Goal: Task Accomplishment & Management: Use online tool/utility

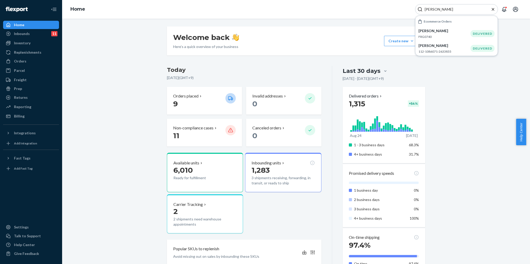
click at [439, 7] on input "[PERSON_NAME]" at bounding box center [455, 9] width 64 height 5
drag, startPoint x: 444, startPoint y: 11, endPoint x: 328, endPoint y: 2, distance: 116.0
click at [328, 2] on div "Home Hassan Ecommerce Orders [PERSON_NAME] FRG0740 DELIVERED [PERSON_NAME] 112-…" at bounding box center [296, 9] width 468 height 19
type input "#RCL18077"
click at [448, 35] on p "#RCL18077DELIVERRSPLIT6486200189136" at bounding box center [444, 36] width 61 height 4
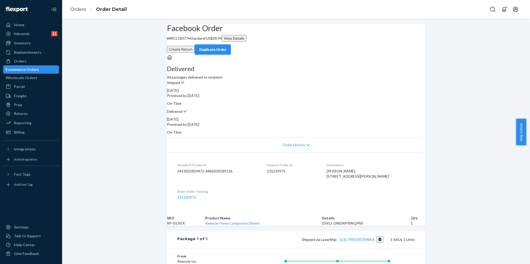
click at [388, 55] on div "Facebook Order # #RCL18077 • Standard / US$28.94 View Details Create Return Dup…" at bounding box center [296, 39] width 258 height 31
click at [195, 46] on button "Create Return" at bounding box center [181, 49] width 28 height 7
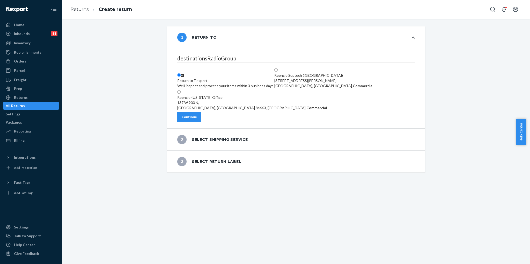
click at [225, 100] on div "[STREET_ADDRESS], Commercial" at bounding box center [252, 105] width 150 height 10
click at [181, 93] on input "Reencle-[US_STATE] Office [STREET_ADDRESS], Commercial" at bounding box center [178, 91] width 3 height 3
radio input "true"
click at [201, 119] on button "Continue" at bounding box center [189, 117] width 24 height 10
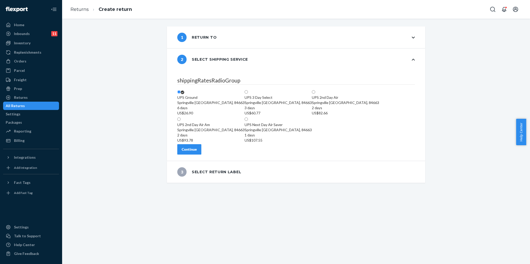
click at [201, 150] on button "Continue" at bounding box center [189, 149] width 24 height 10
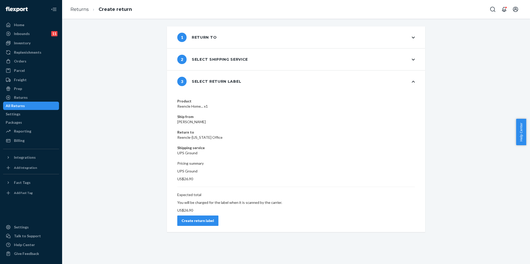
click at [214, 218] on div "Create return label" at bounding box center [198, 220] width 32 height 5
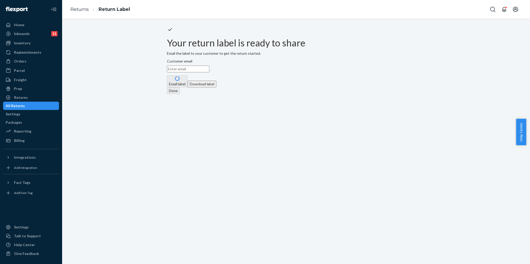
click at [209, 72] on input "Customer email" at bounding box center [188, 68] width 42 height 7
paste input "[EMAIL_ADDRESS][DOMAIN_NAME]"
type input "[EMAIL_ADDRESS][DOMAIN_NAME]"
click at [298, 94] on div "Done" at bounding box center [296, 90] width 258 height 7
click at [209, 72] on input "[EMAIL_ADDRESS][DOMAIN_NAME]" at bounding box center [188, 68] width 42 height 7
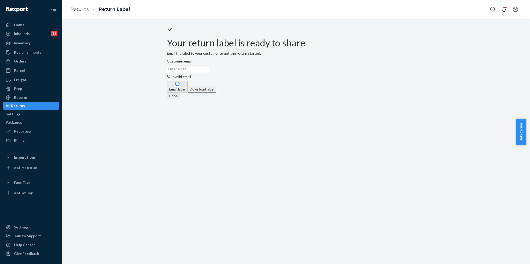
click at [209, 72] on input "Customer email Invalid email" at bounding box center [188, 68] width 42 height 7
paste input "[EMAIL_ADDRESS][DOMAIN_NAME]"
type input "[EMAIL_ADDRESS][DOMAIN_NAME]"
click at [216, 87] on button "Download label" at bounding box center [202, 84] width 29 height 7
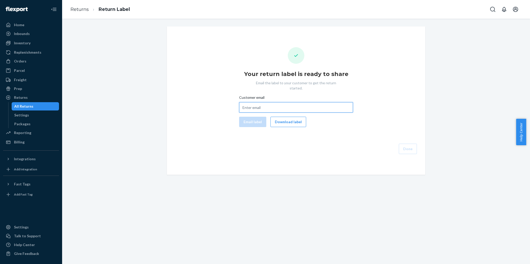
click at [298, 106] on input "Customer email" at bounding box center [296, 107] width 114 height 10
paste input "[EMAIL_ADDRESS][DOMAIN_NAME]"
type input "[EMAIL_ADDRESS][DOMAIN_NAME]"
click at [259, 120] on button "Email label" at bounding box center [252, 121] width 27 height 10
